Goal: Task Accomplishment & Management: Use online tool/utility

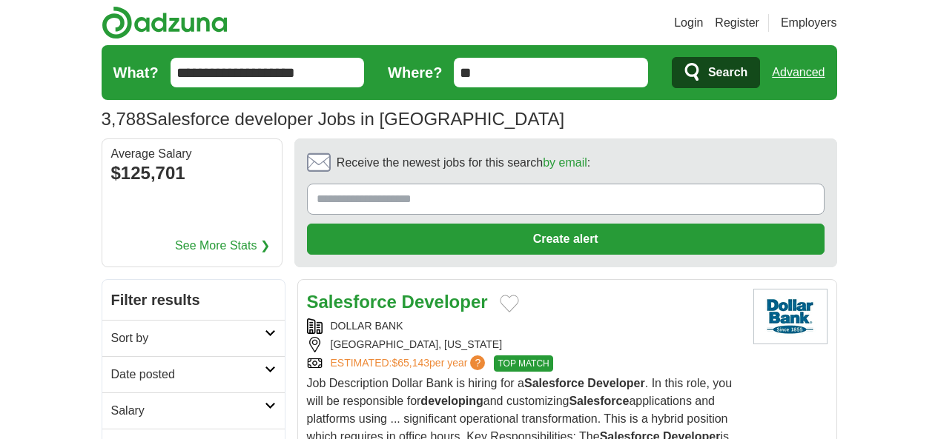
click at [703, 21] on link "Login" at bounding box center [688, 23] width 29 height 18
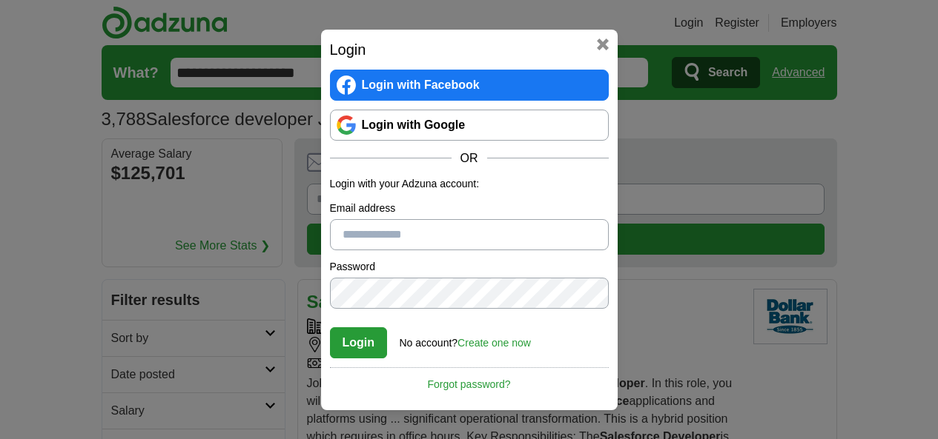
click at [420, 130] on link "Login with Google" at bounding box center [469, 125] width 279 height 31
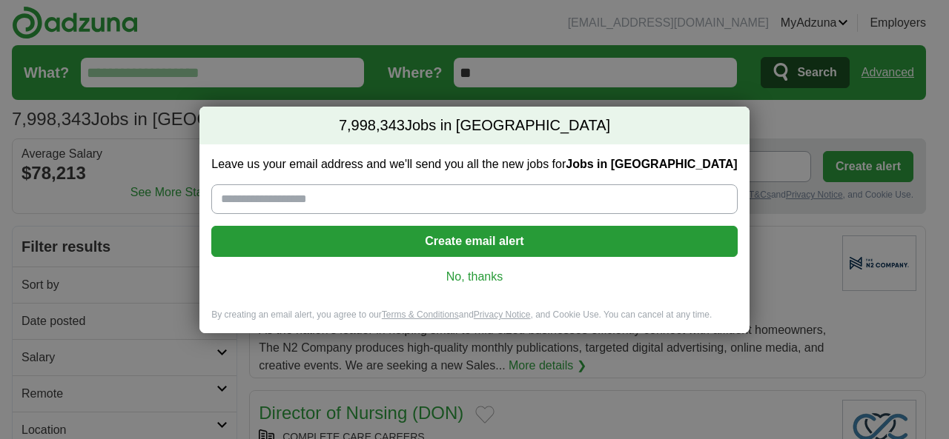
click at [485, 280] on link "No, thanks" at bounding box center [474, 277] width 502 height 16
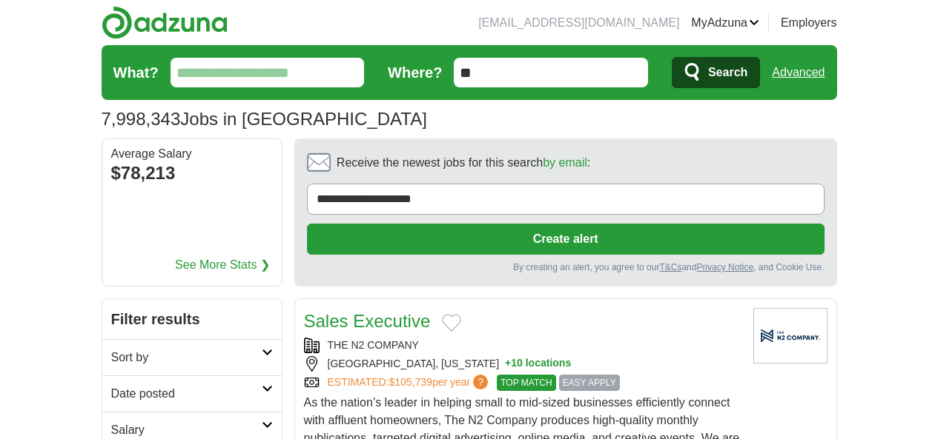
click at [170, 76] on input "What?" at bounding box center [267, 73] width 194 height 30
type input "**********"
click at [747, 79] on span "Search" at bounding box center [727, 73] width 39 height 30
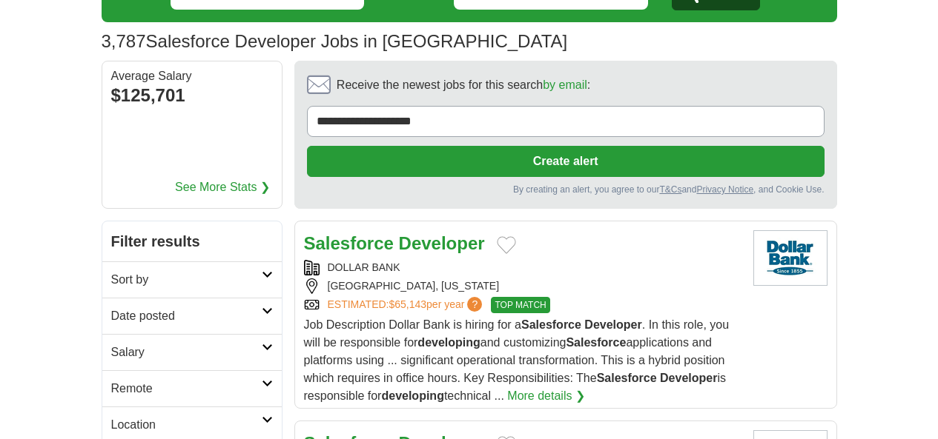
scroll to position [127, 0]
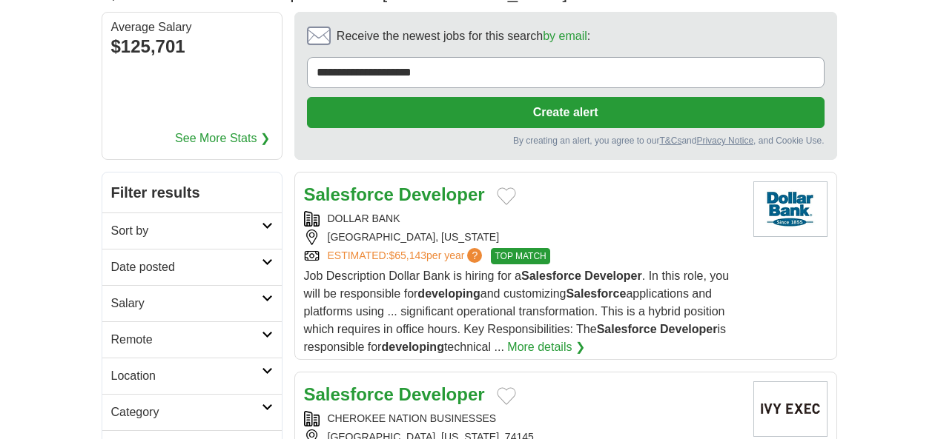
click at [134, 259] on h2 "Date posted" at bounding box center [186, 268] width 150 height 18
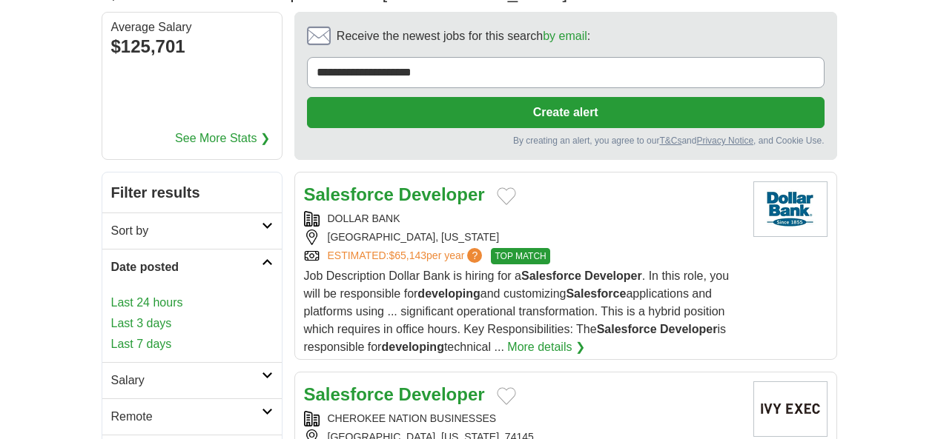
click at [111, 294] on link "Last 24 hours" at bounding box center [192, 303] width 162 height 18
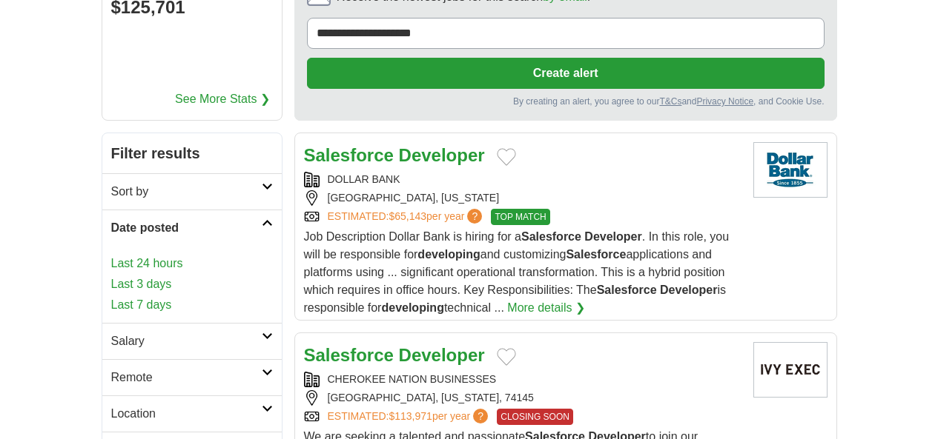
scroll to position [196, 0]
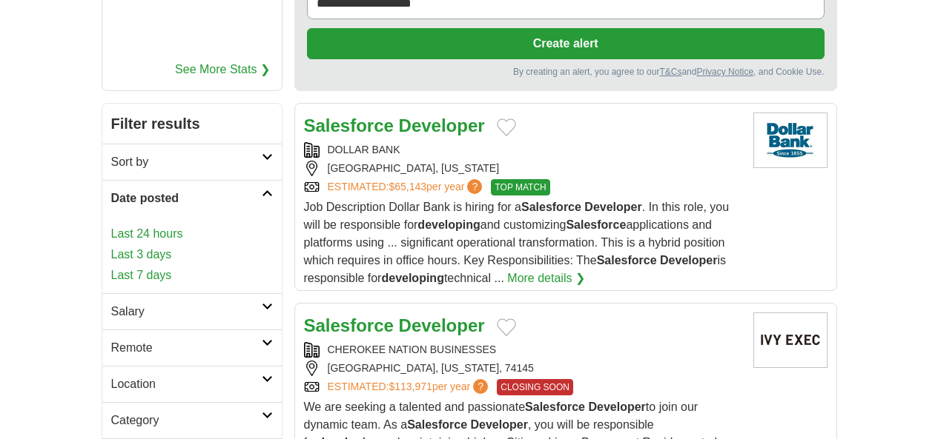
click at [111, 303] on h2 "Salary" at bounding box center [186, 312] width 150 height 18
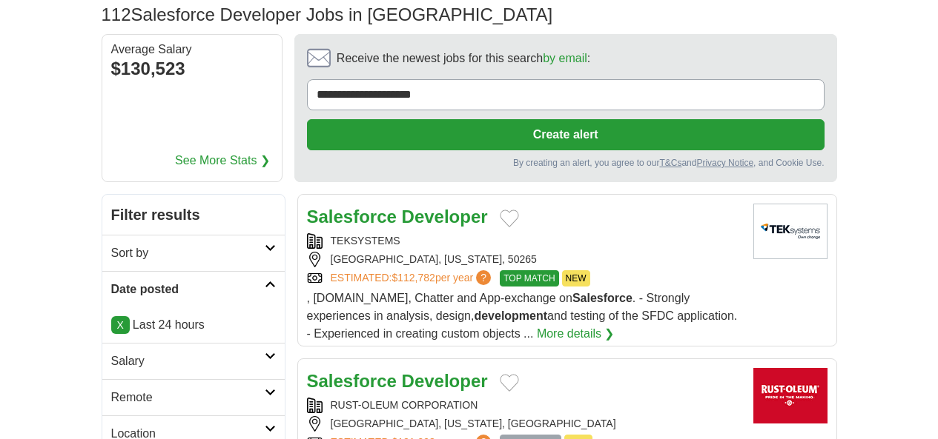
click at [111, 389] on h2 "Remote" at bounding box center [187, 398] width 153 height 18
click at [111, 427] on link "Remote jobs" at bounding box center [144, 433] width 67 height 13
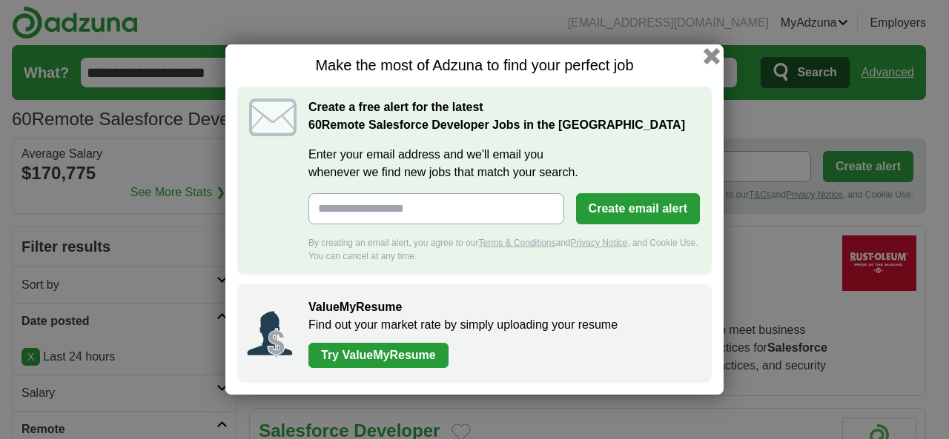
click at [712, 53] on button "button" at bounding box center [711, 56] width 16 height 16
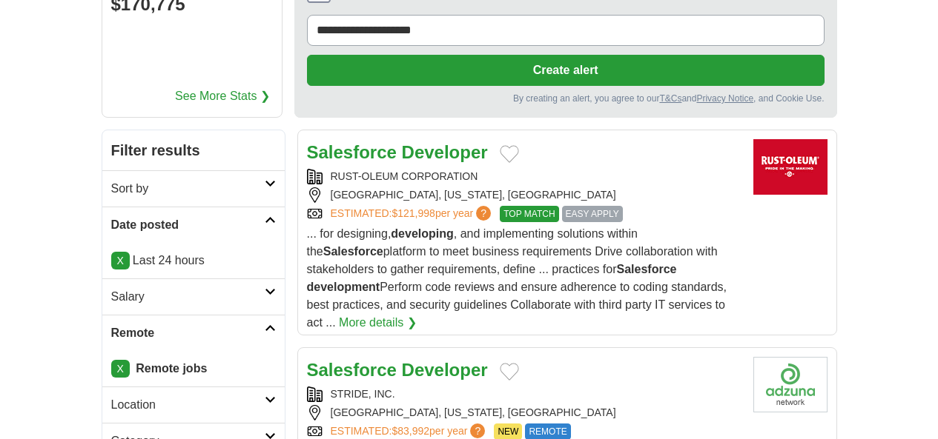
scroll to position [133, 0]
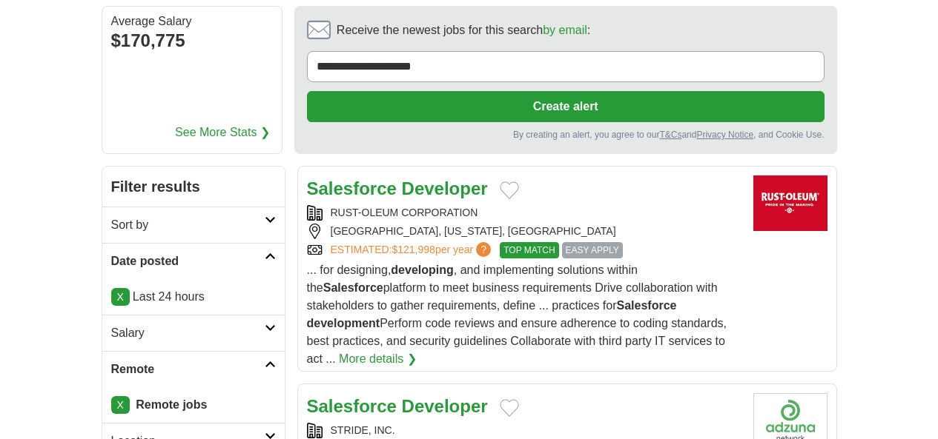
click at [307, 179] on strong "Salesforce" at bounding box center [352, 189] width 90 height 20
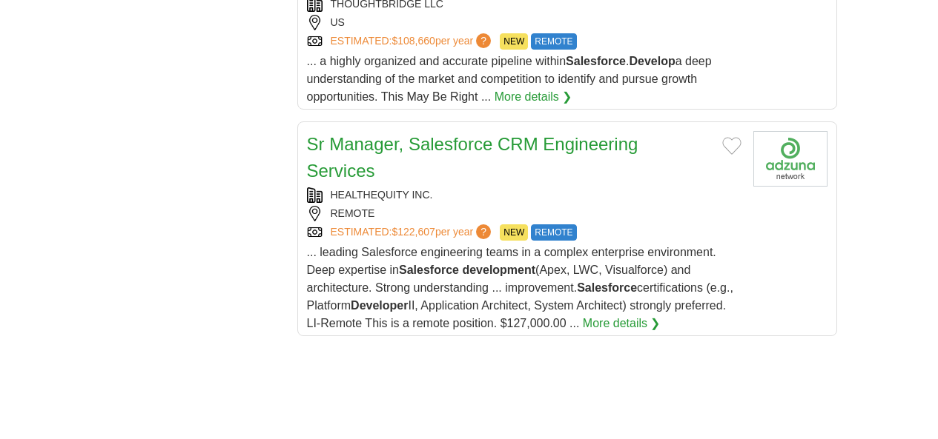
scroll to position [2242, 0]
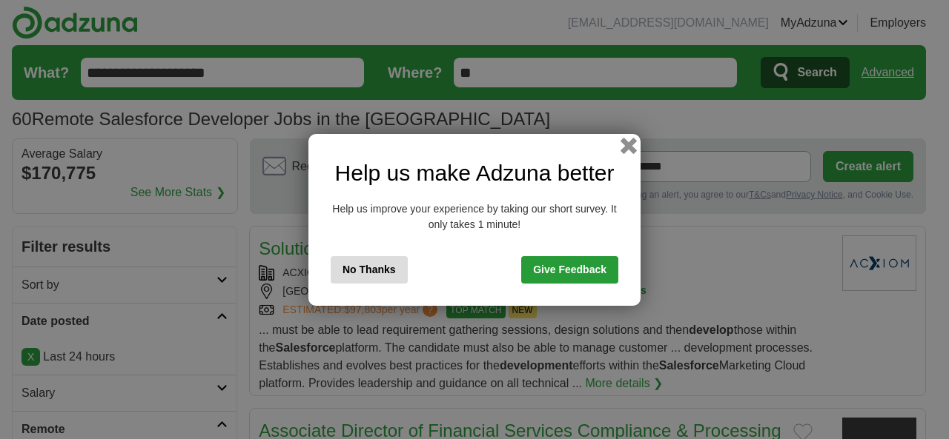
click at [630, 149] on button "button" at bounding box center [628, 145] width 16 height 16
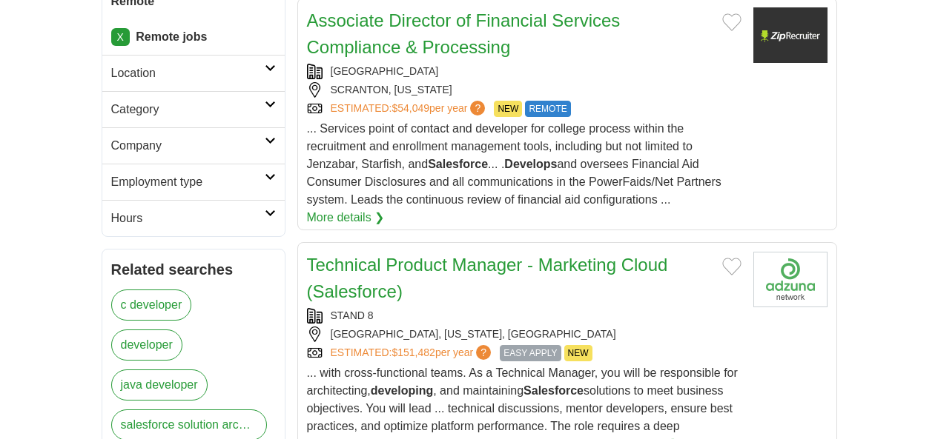
scroll to position [502, 0]
click at [464, 254] on link "Technical Product Manager - Marketing Cloud (Salesforce)" at bounding box center [487, 277] width 361 height 47
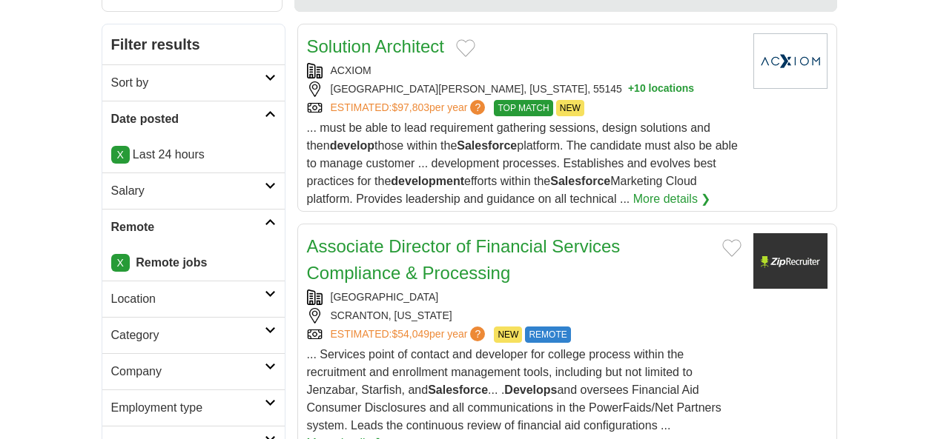
scroll to position [0, 0]
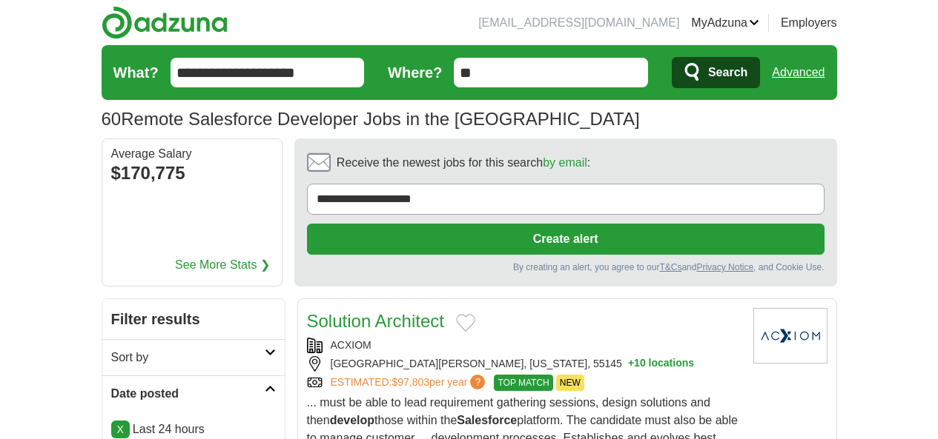
click at [178, 76] on input "**********" at bounding box center [267, 73] width 194 height 30
click at [183, 73] on input "**********" at bounding box center [267, 73] width 194 height 30
click at [170, 76] on input "**********" at bounding box center [267, 73] width 194 height 30
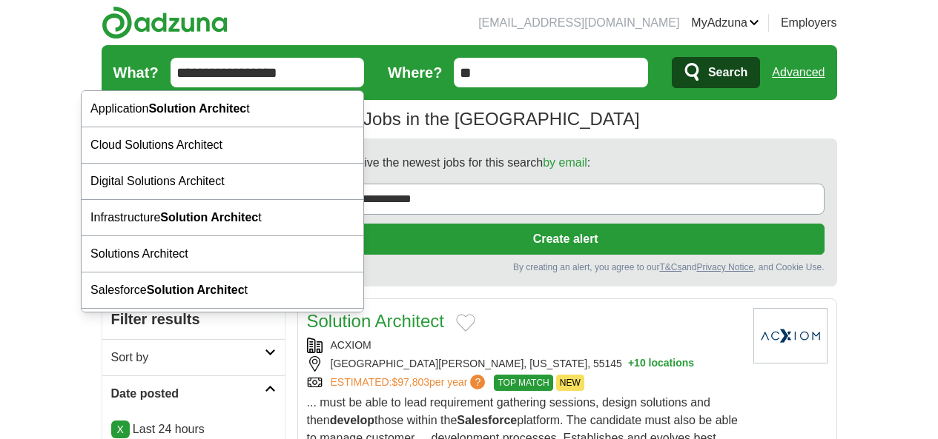
click at [114, 250] on div "Solutions Architect" at bounding box center [223, 254] width 282 height 36
type input "**********"
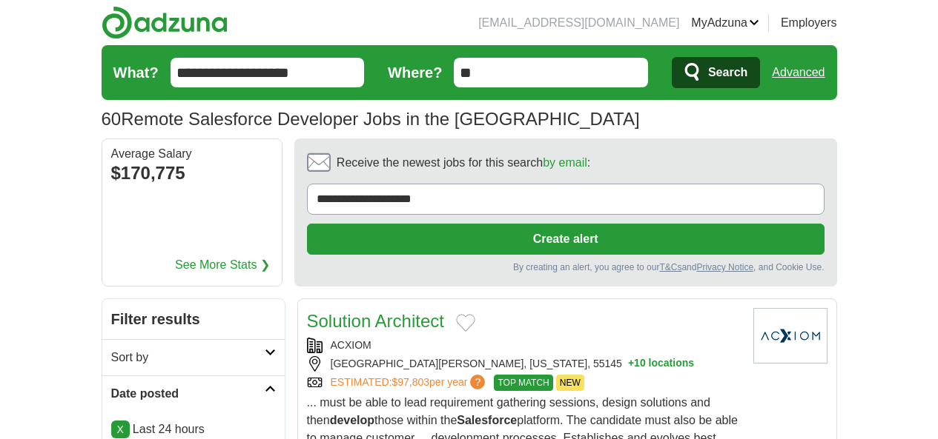
click at [702, 78] on icon "submit" at bounding box center [693, 72] width 18 height 21
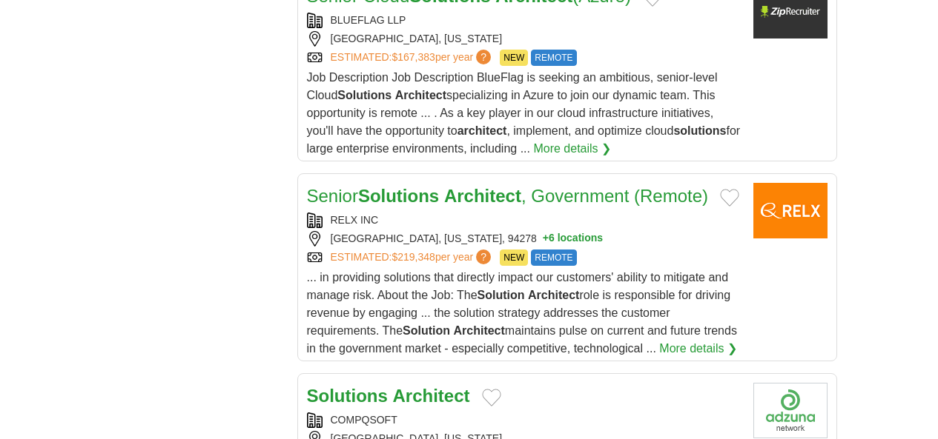
scroll to position [1758, 0]
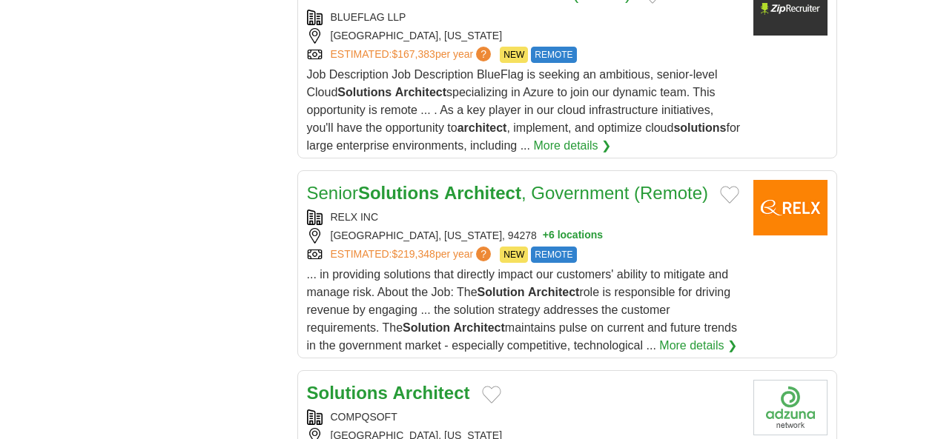
click at [307, 383] on strong "Solutions" at bounding box center [347, 393] width 81 height 20
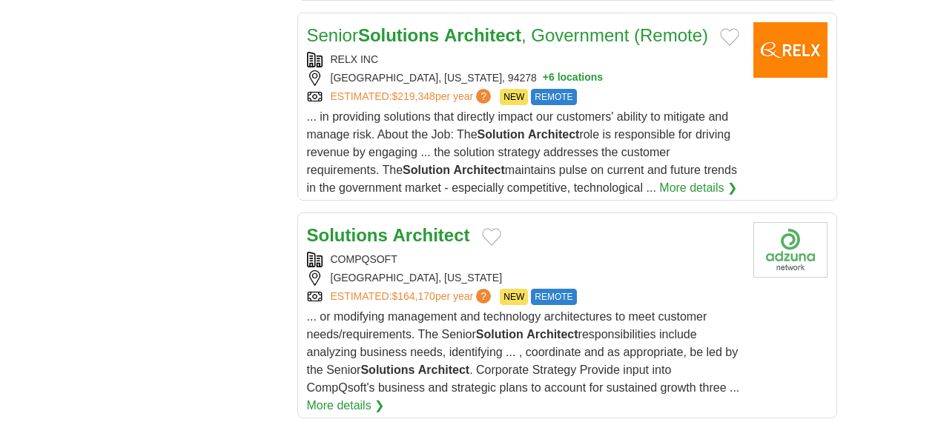
scroll to position [1925, 0]
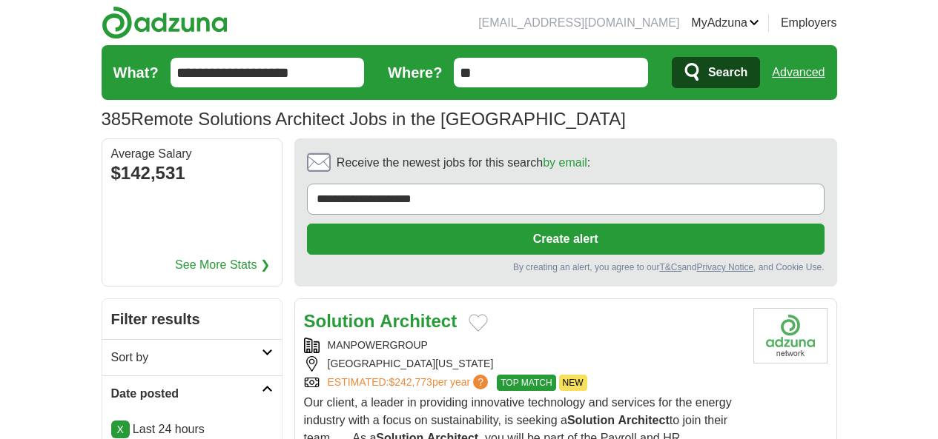
scroll to position [138, 0]
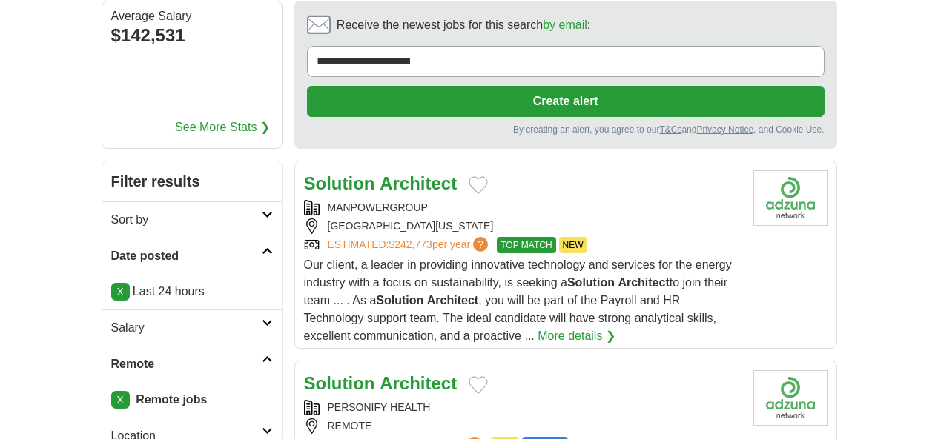
click at [402, 173] on strong "Architect" at bounding box center [417, 183] width 77 height 20
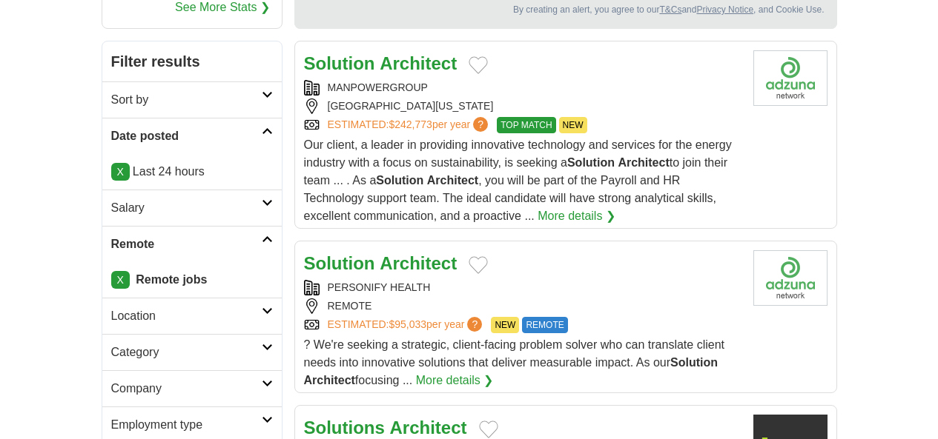
scroll to position [274, 0]
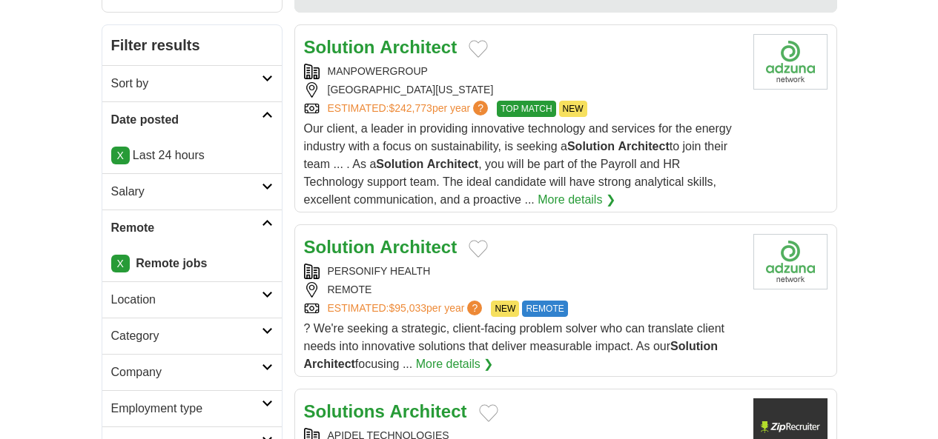
click at [304, 237] on strong "Solution" at bounding box center [339, 247] width 71 height 20
